Goal: Find specific page/section: Find specific page/section

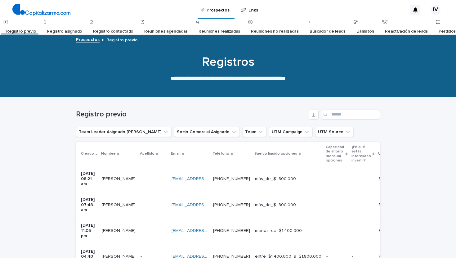
click at [65, 27] on link "Registro asignado" at bounding box center [64, 31] width 35 height 15
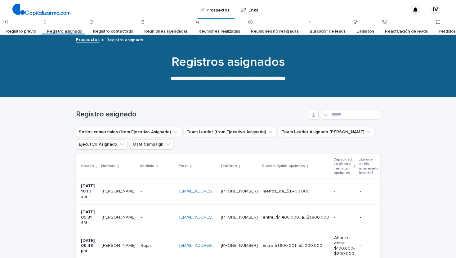
click at [116, 34] on link "Registro contactado" at bounding box center [113, 31] width 40 height 15
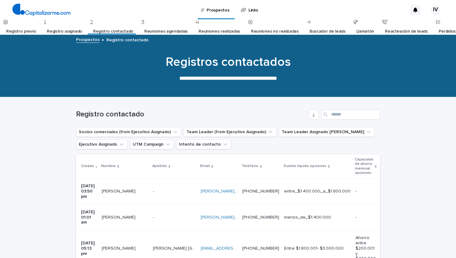
click at [32, 30] on link "Registro previo" at bounding box center [21, 31] width 30 height 15
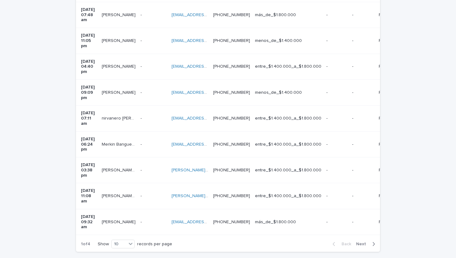
scroll to position [190, 0]
click at [126, 240] on div "10" at bounding box center [119, 243] width 15 height 7
click at [125, 218] on div "30" at bounding box center [123, 219] width 23 height 7
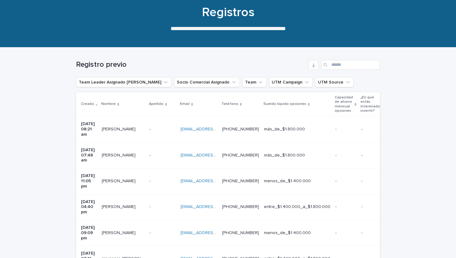
scroll to position [0, 0]
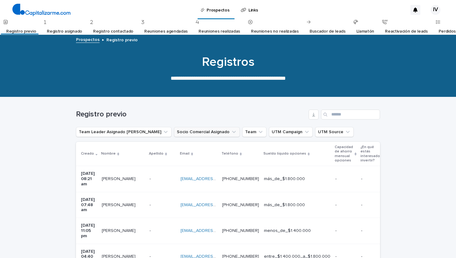
click at [177, 128] on button "Socio Comercial Asignado" at bounding box center [207, 132] width 66 height 10
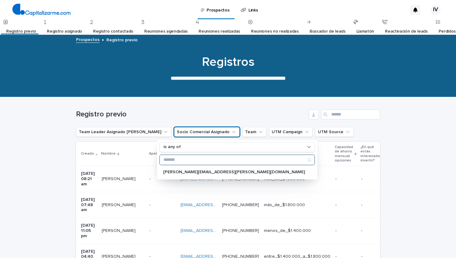
click at [182, 159] on input "Search" at bounding box center [237, 160] width 155 height 10
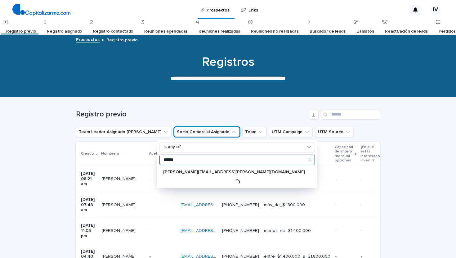
type input "******"
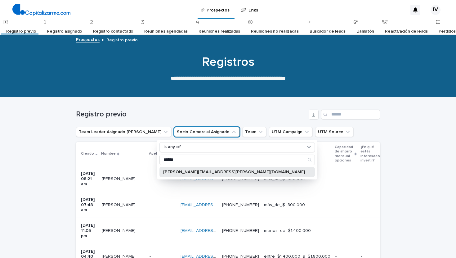
click at [184, 172] on p "[PERSON_NAME][EMAIL_ADDRESS][PERSON_NAME][DOMAIN_NAME]" at bounding box center [234, 172] width 142 height 4
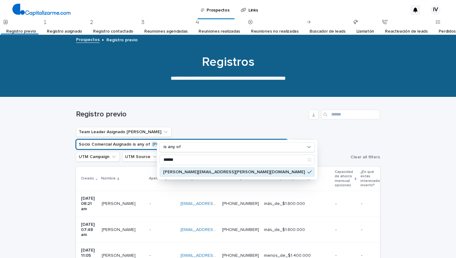
click at [282, 114] on h1 "Registro previo" at bounding box center [191, 114] width 230 height 9
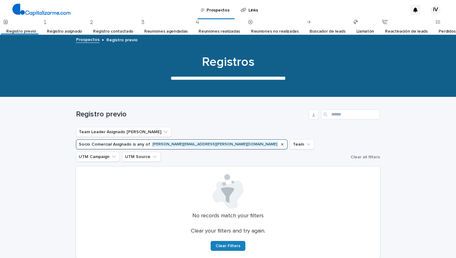
click at [285, 142] on icon "Socio Comercial Asignado" at bounding box center [282, 144] width 5 height 5
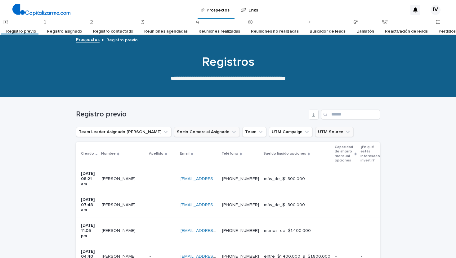
click at [315, 135] on button "UTM Source" at bounding box center [334, 132] width 38 height 10
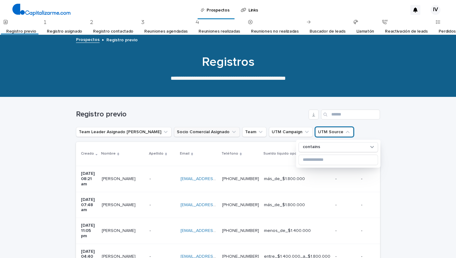
click at [251, 104] on div "Registro previo" at bounding box center [228, 112] width 304 height 30
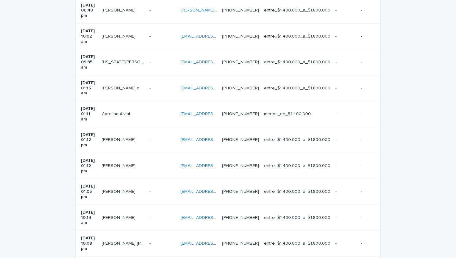
scroll to position [590, 0]
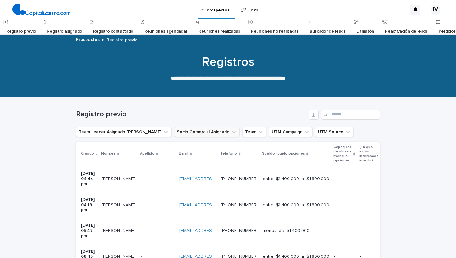
click at [74, 29] on link "Registro asignado" at bounding box center [64, 31] width 35 height 15
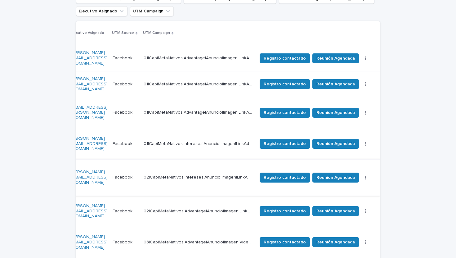
scroll to position [132, 0]
